Goal: Task Accomplishment & Management: Use online tool/utility

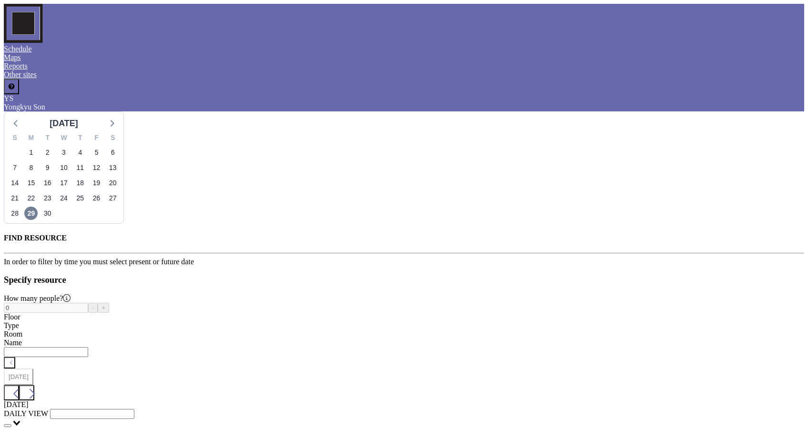
drag, startPoint x: 674, startPoint y: 122, endPoint x: 443, endPoint y: 142, distance: 231.8
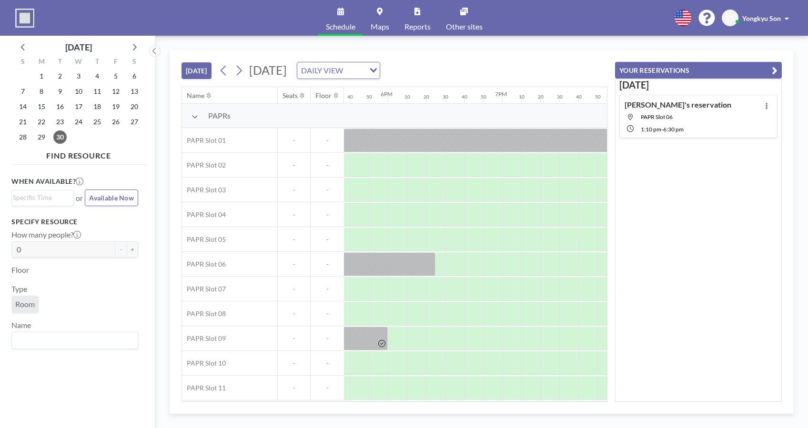
scroll to position [0, 1995]
click at [235, 68] on button at bounding box center [238, 70] width 15 height 15
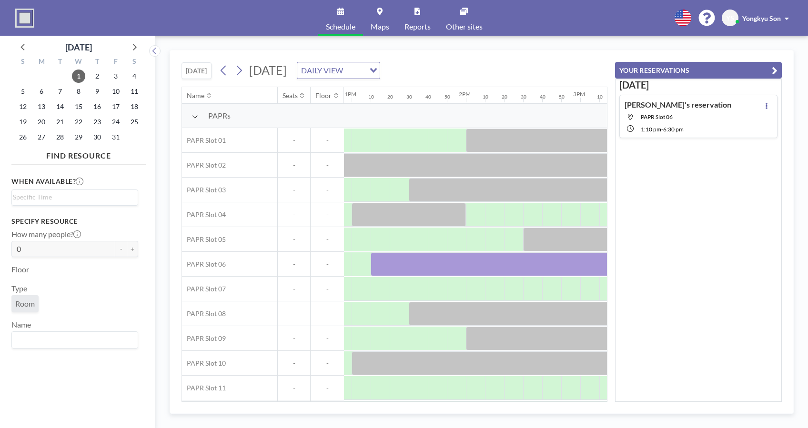
scroll to position [0, 1419]
